Goal: Task Accomplishment & Management: Manage account settings

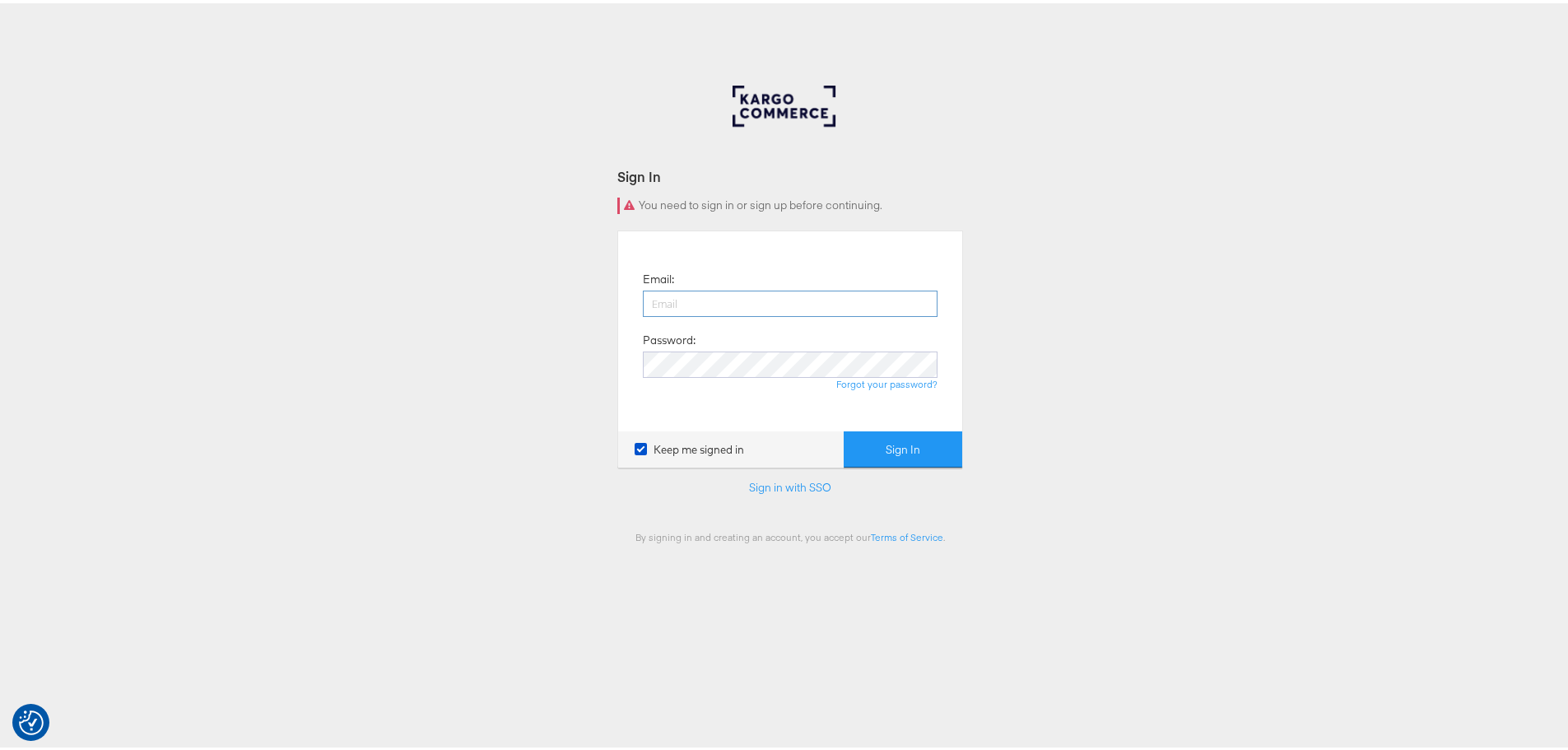
click at [684, 303] on input "email" at bounding box center [791, 300] width 294 height 26
type input "[EMAIL_ADDRESS][DOMAIN_NAME]"
click at [844, 428] on button "Sign In" at bounding box center [903, 446] width 118 height 38
